Goal: Task Accomplishment & Management: Use online tool/utility

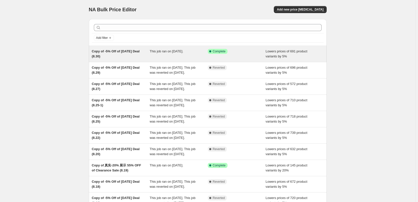
click at [144, 53] on div "Copy of -5% Off of [DATE] Deal (8.30)" at bounding box center [121, 54] width 58 height 10
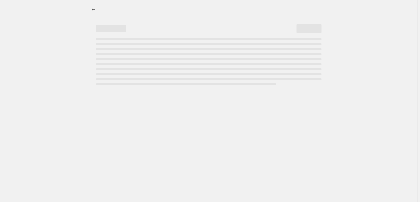
select select "percentage"
select select "pp"
select select "collection"
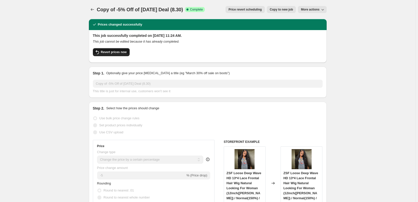
click at [115, 51] on span "Revert prices now" at bounding box center [114, 52] width 26 height 4
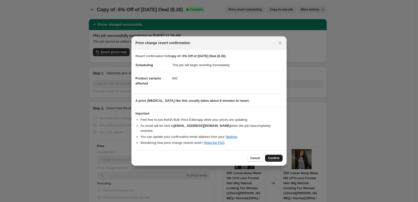
click at [275, 156] on span "Confirm" at bounding box center [274, 158] width 12 height 4
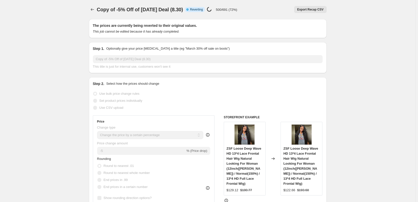
select select "percentage"
select select "pp"
select select "collection"
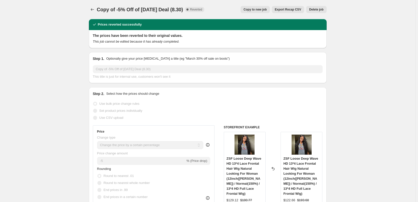
click at [262, 9] on span "Copy to new job" at bounding box center [254, 10] width 23 height 4
select select "percentage"
select select "pp"
select select "collection"
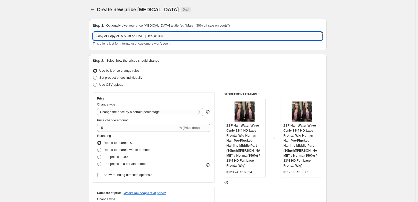
drag, startPoint x: 109, startPoint y: 36, endPoint x: 97, endPoint y: 36, distance: 11.8
click at [97, 36] on input "Copy of Copy of -5% Off of [DATE] Deal (8.30)" at bounding box center [208, 36] width 230 height 8
click at [148, 37] on input "Copy of -5% Off of [DATE] Deal (8.30)" at bounding box center [208, 36] width 230 height 8
type input "Copy of -5% Off of [DATE] Deal (9.1)"
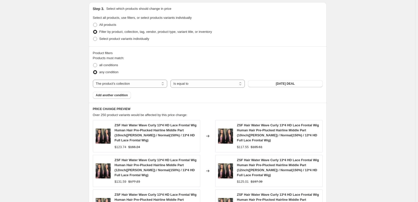
scroll to position [472, 0]
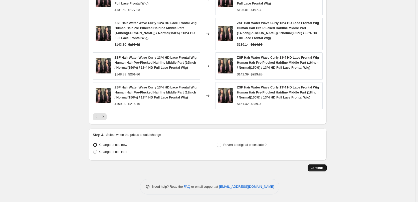
click at [316, 167] on span "Continue" at bounding box center [317, 168] width 13 height 4
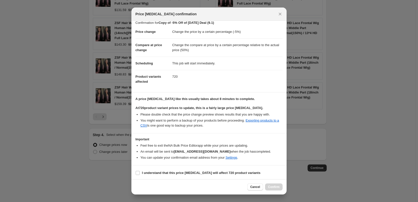
scroll to position [6, 0]
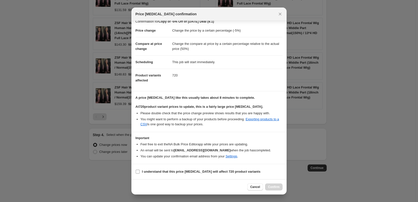
click at [136, 170] on input "I understand that this price [MEDICAL_DATA] will affect 720 product variants" at bounding box center [138, 171] width 4 height 4
checkbox input "true"
click at [278, 187] on span "Confirm" at bounding box center [274, 187] width 12 height 4
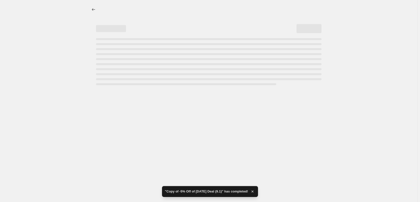
select select "percentage"
select select "pp"
select select "collection"
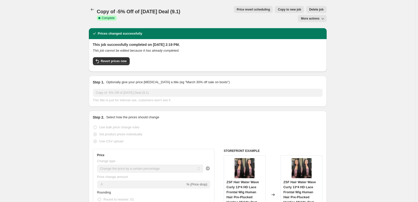
click at [92, 11] on icon "Price change jobs" at bounding box center [92, 9] width 5 height 5
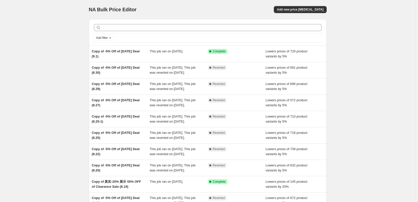
click at [6, 65] on div "NA Bulk Price Editor. This page is ready NA Bulk Price Editor Add new price [ME…" at bounding box center [207, 129] width 415 height 258
